Goal: Navigation & Orientation: Find specific page/section

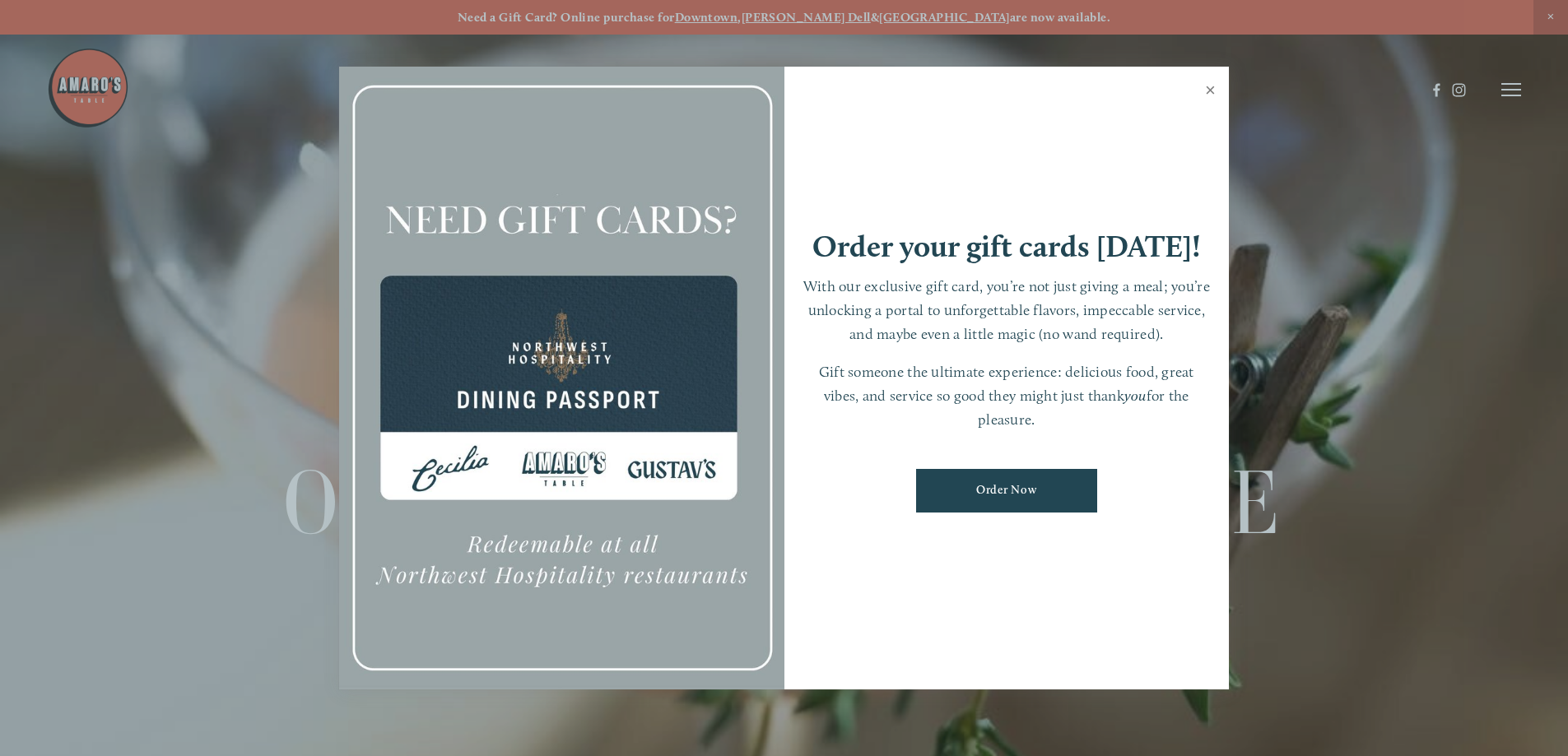
click at [1213, 90] on link "Close" at bounding box center [1211, 93] width 32 height 46
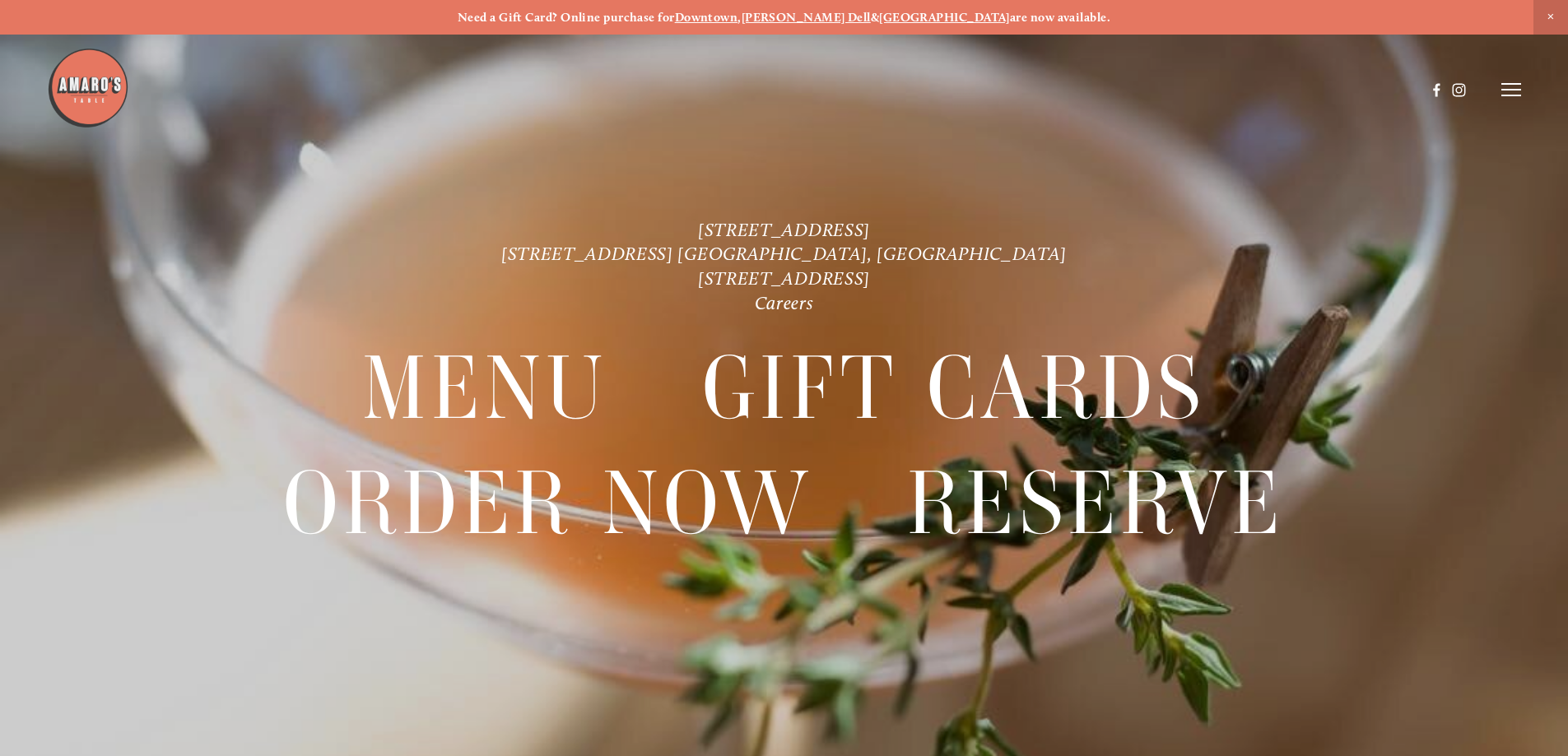
click at [1508, 99] on header "Menu Order Now Visit Gallery 0" at bounding box center [784, 89] width 1474 height 179
click at [1508, 93] on icon at bounding box center [1511, 89] width 20 height 15
click at [1172, 84] on span "Menu" at bounding box center [1166, 89] width 34 height 16
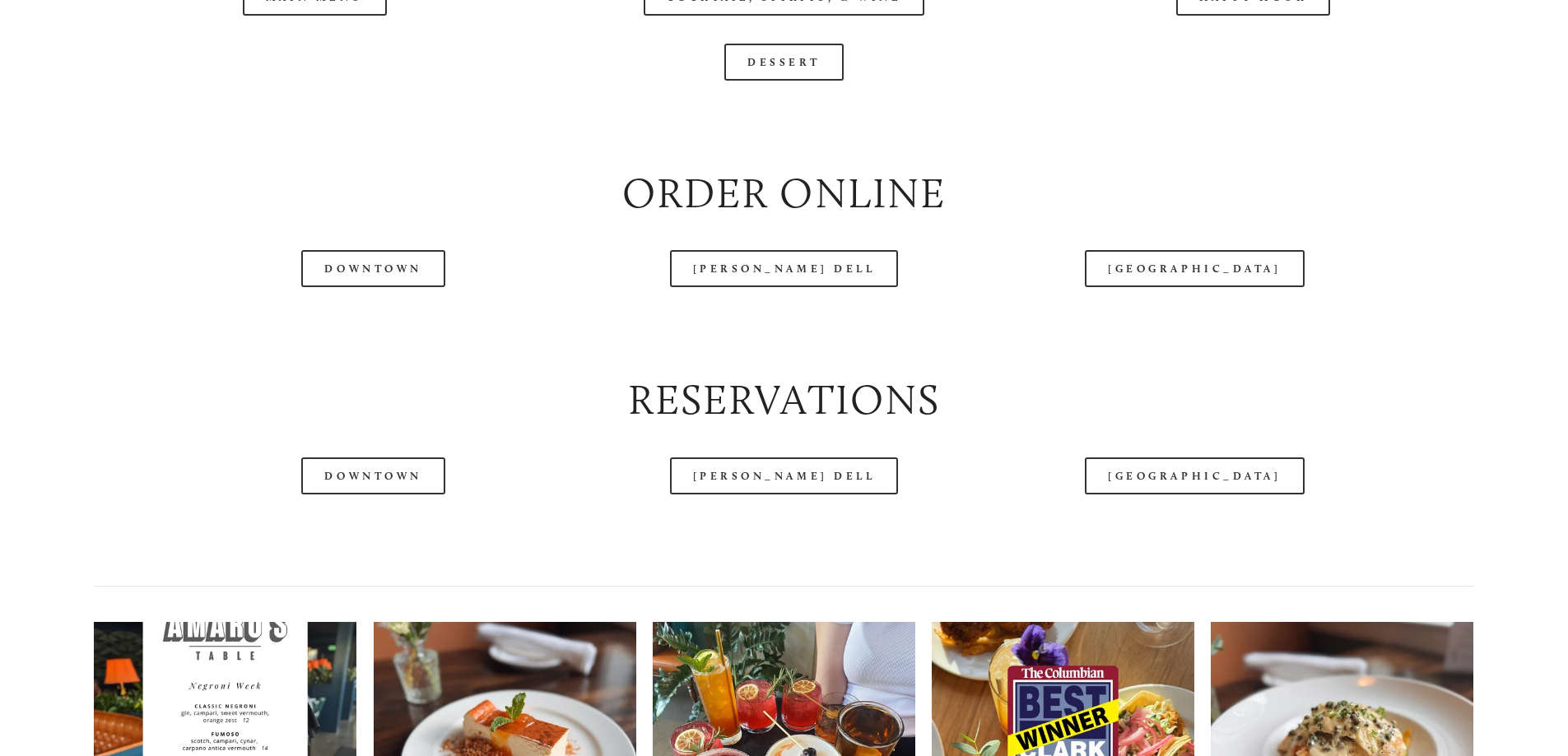
scroll to position [1975, 0]
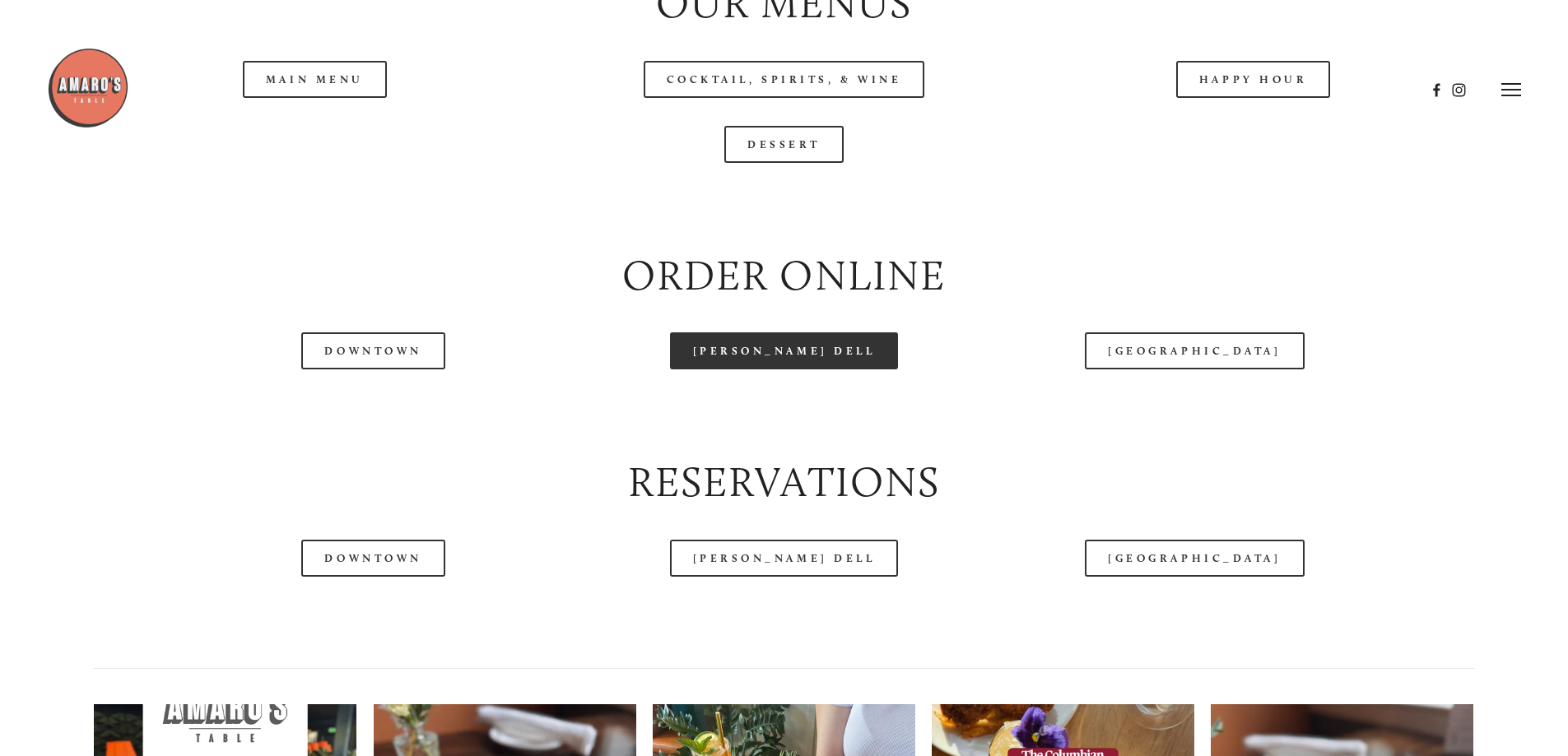
click at [797, 370] on link "[PERSON_NAME] Dell" at bounding box center [784, 351] width 229 height 37
click at [331, 120] on div at bounding box center [737, 90] width 1379 height 85
click at [311, 135] on header "Menu Order Now Visit Gallery 0" at bounding box center [784, 89] width 1474 height 179
click at [331, 126] on div at bounding box center [737, 90] width 1379 height 85
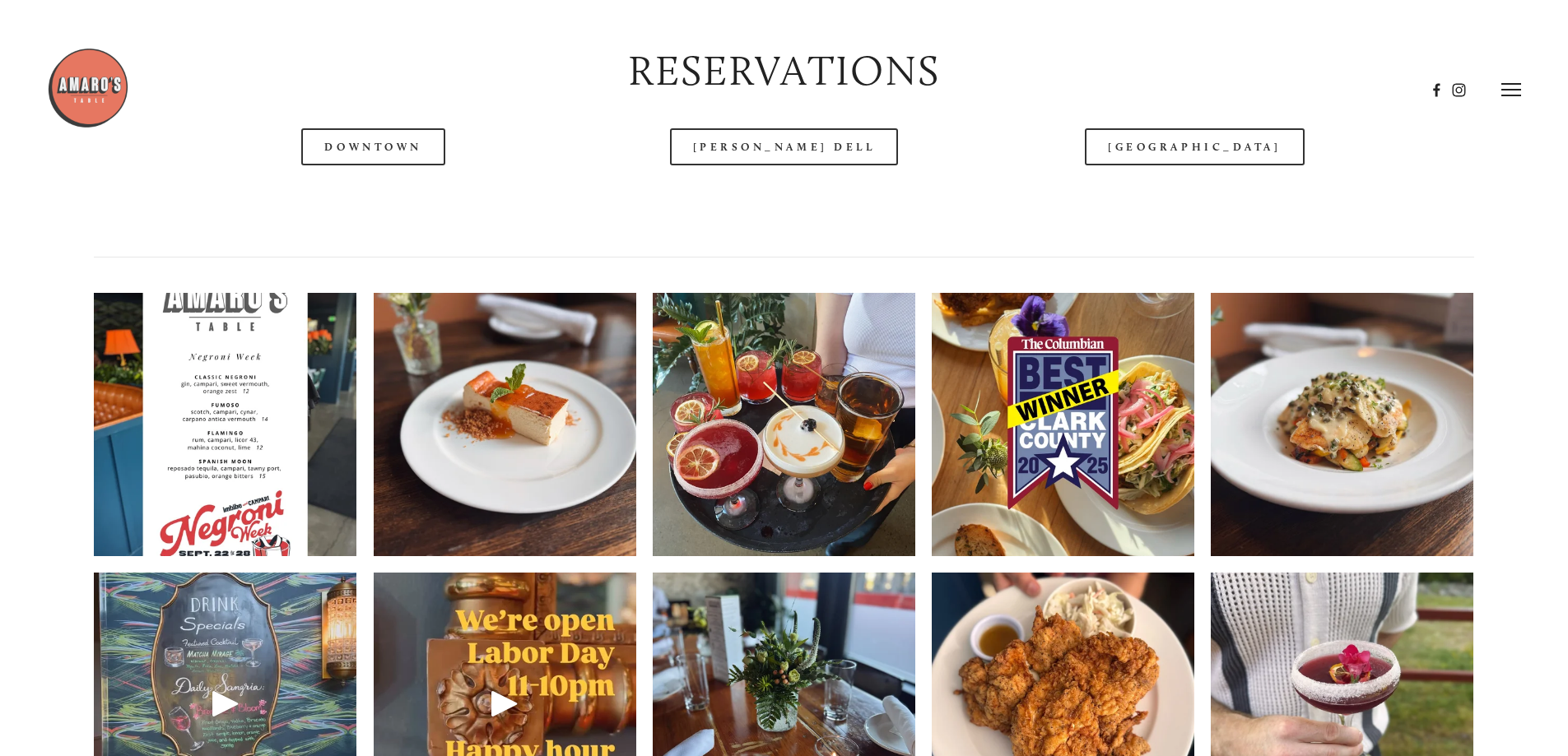
scroll to position [1892, 0]
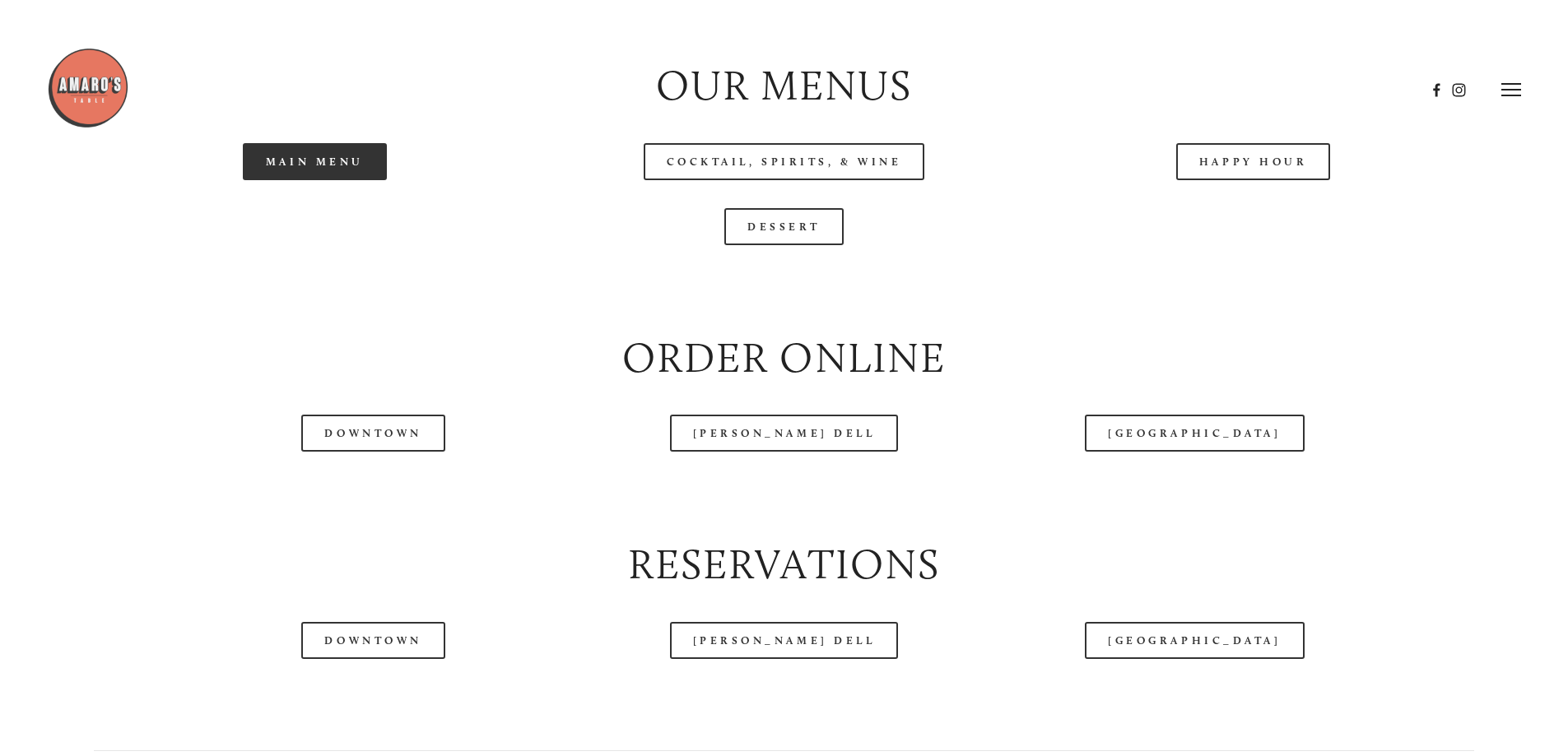
click at [306, 180] on link "Main Menu" at bounding box center [315, 162] width 144 height 37
